Goal: Check status: Check status

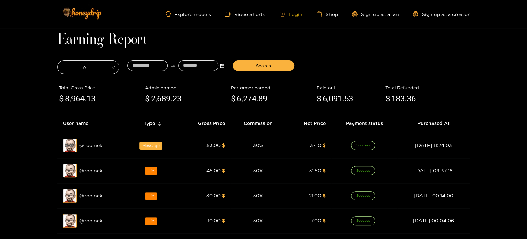
click at [286, 15] on link "Login" at bounding box center [290, 14] width 23 height 5
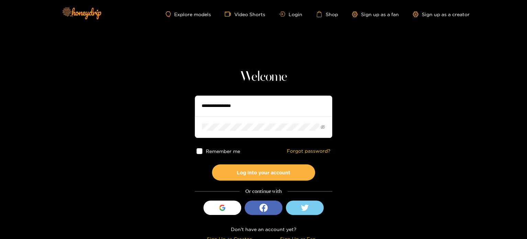
click at [239, 102] on input "text" at bounding box center [264, 106] width 138 height 21
paste input "**********"
type input "**********"
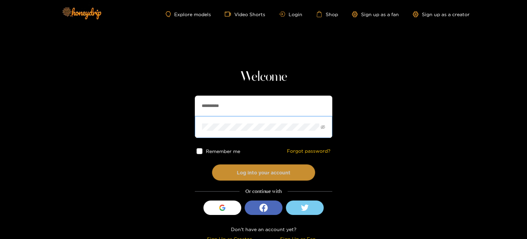
click at [227, 168] on button "Log into your account" at bounding box center [263, 172] width 103 height 16
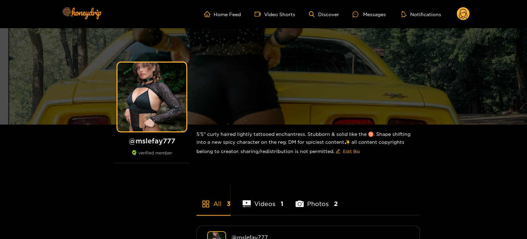
click at [462, 11] on circle at bounding box center [463, 13] width 13 height 13
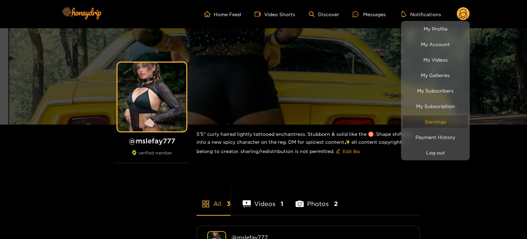
click at [442, 120] on link "Earnings" at bounding box center [435, 122] width 65 height 12
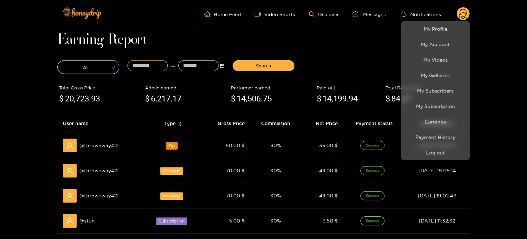
click at [142, 63] on div at bounding box center [263, 119] width 527 height 239
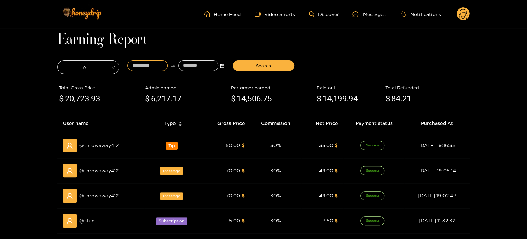
click at [142, 63] on input at bounding box center [148, 65] width 40 height 11
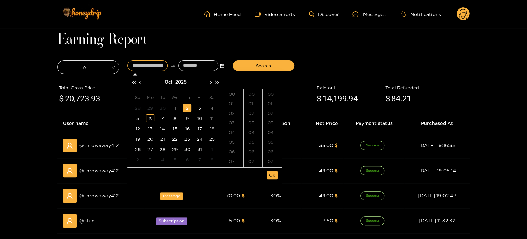
click at [187, 108] on div "2" at bounding box center [187, 108] width 8 height 8
drag, startPoint x: 232, startPoint y: 148, endPoint x: 250, endPoint y: 145, distance: 17.5
click at [232, 149] on div "09" at bounding box center [233, 149] width 19 height 10
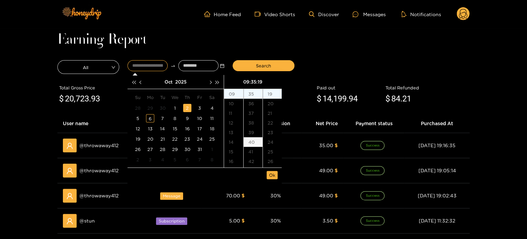
scroll to position [87, 0]
click at [257, 137] on div "50" at bounding box center [253, 135] width 19 height 10
click at [273, 92] on div "00" at bounding box center [272, 94] width 19 height 10
type input "**********"
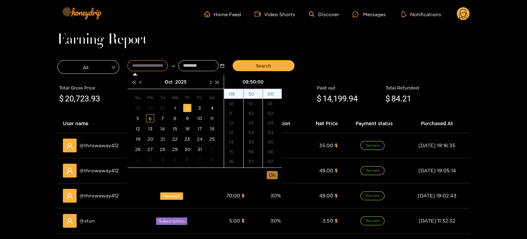
click at [275, 173] on span "Ok" at bounding box center [272, 175] width 6 height 7
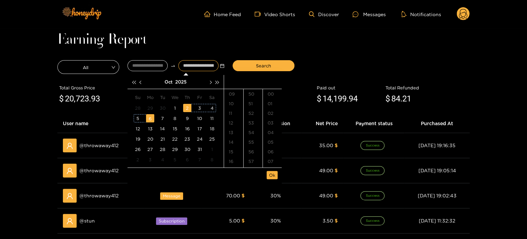
click at [147, 118] on div "6" at bounding box center [150, 118] width 8 height 8
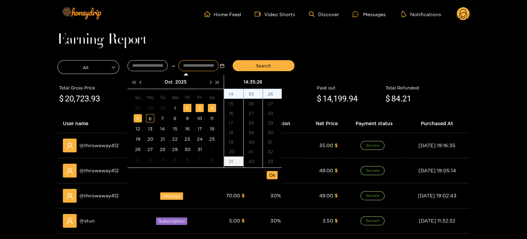
type input "**********"
click at [271, 174] on span "Ok" at bounding box center [272, 175] width 6 height 7
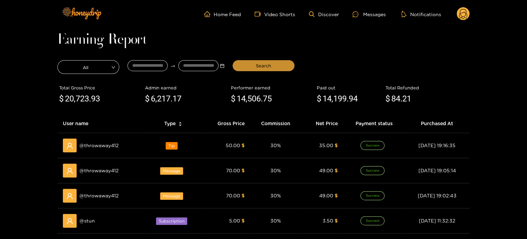
click at [263, 69] on span "Search" at bounding box center [263, 65] width 15 height 7
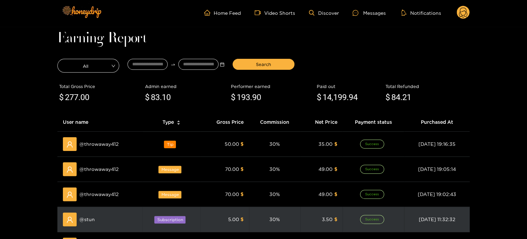
scroll to position [0, 0]
